Goal: Transaction & Acquisition: Purchase product/service

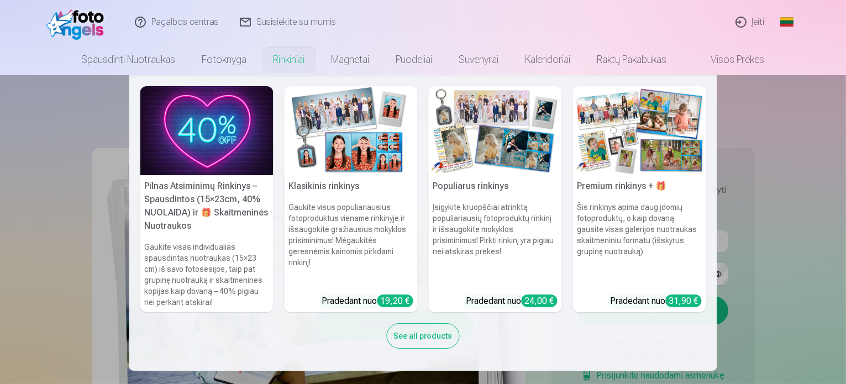
click at [504, 169] on img at bounding box center [495, 130] width 133 height 89
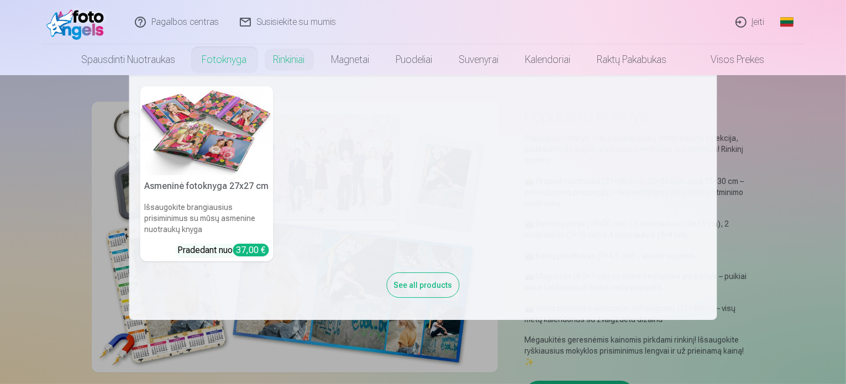
click at [216, 134] on img at bounding box center [206, 130] width 133 height 89
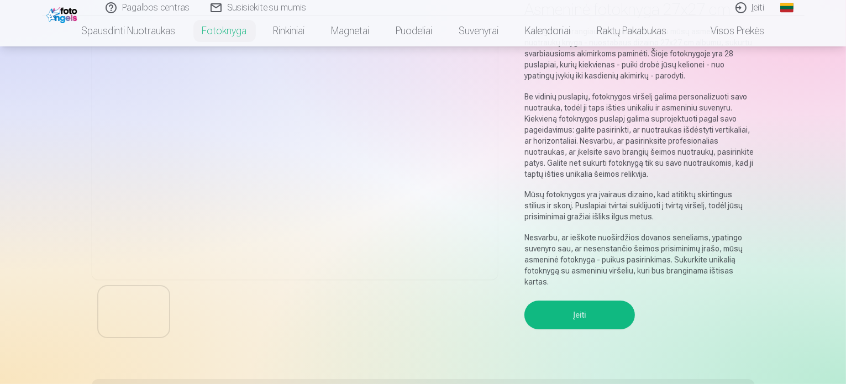
scroll to position [166, 0]
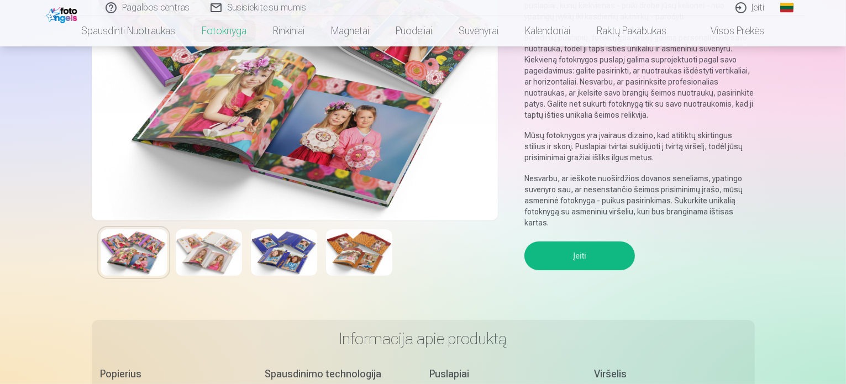
click at [357, 261] on img at bounding box center [359, 252] width 66 height 46
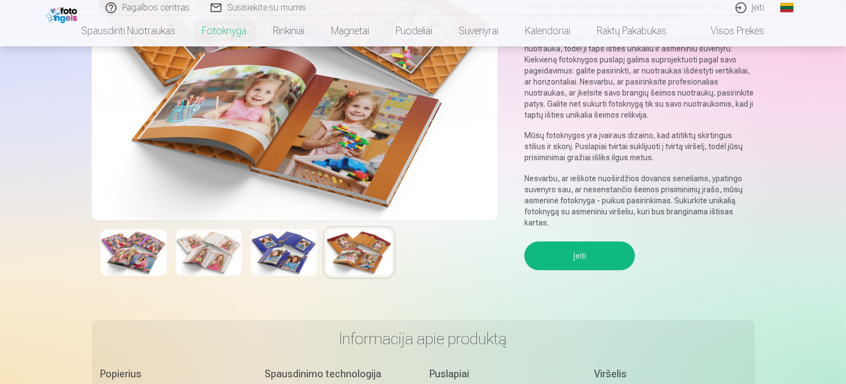
click at [297, 263] on img at bounding box center [284, 252] width 66 height 46
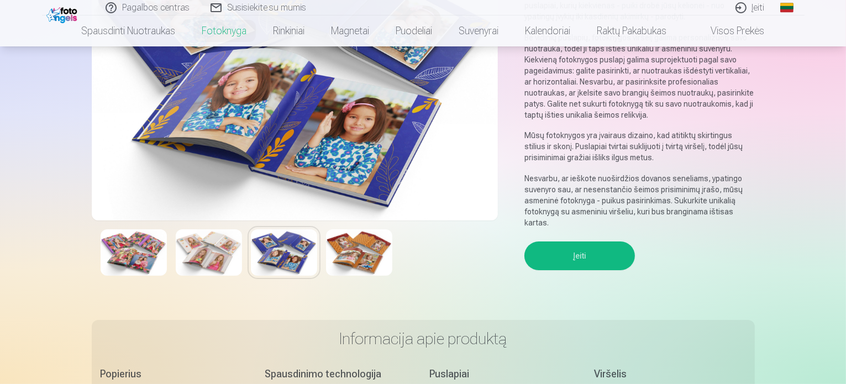
click at [368, 250] on img at bounding box center [359, 252] width 66 height 46
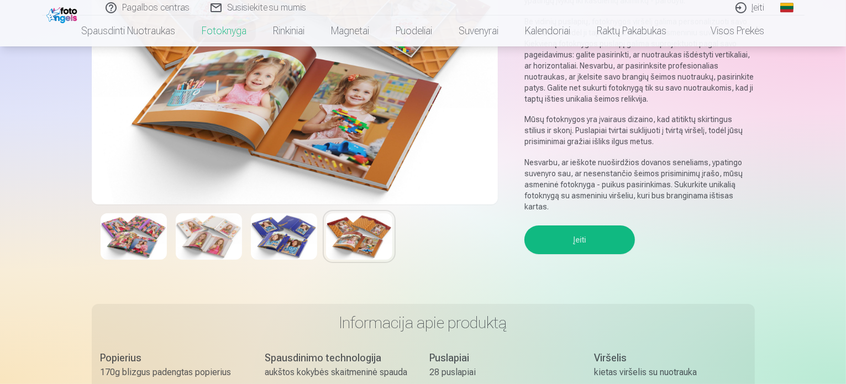
scroll to position [221, 0]
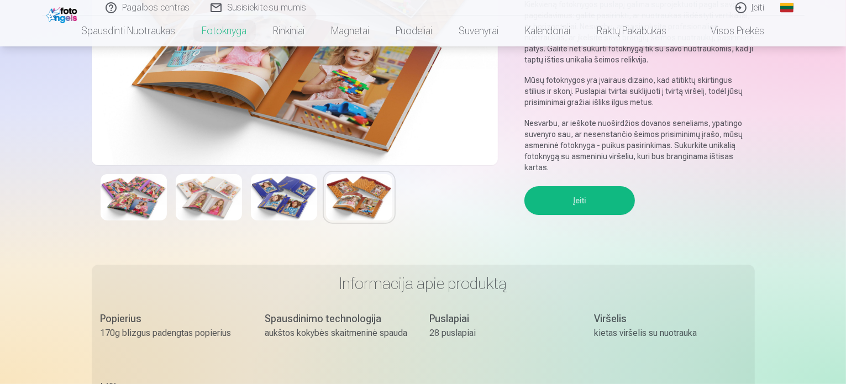
click at [216, 215] on img at bounding box center [209, 197] width 66 height 46
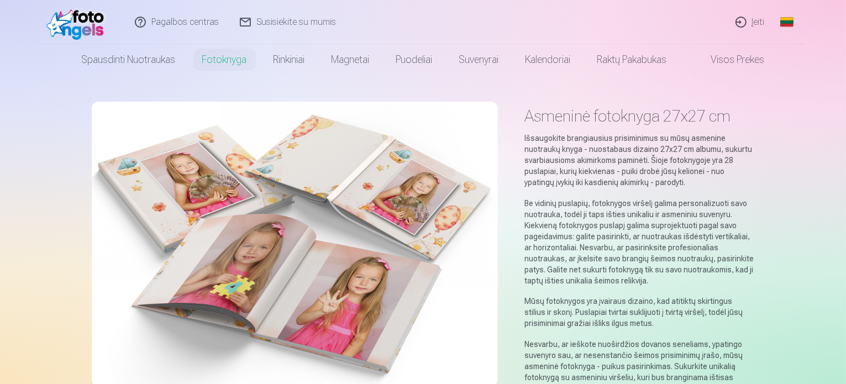
scroll to position [0, 0]
